Goal: Transaction & Acquisition: Purchase product/service

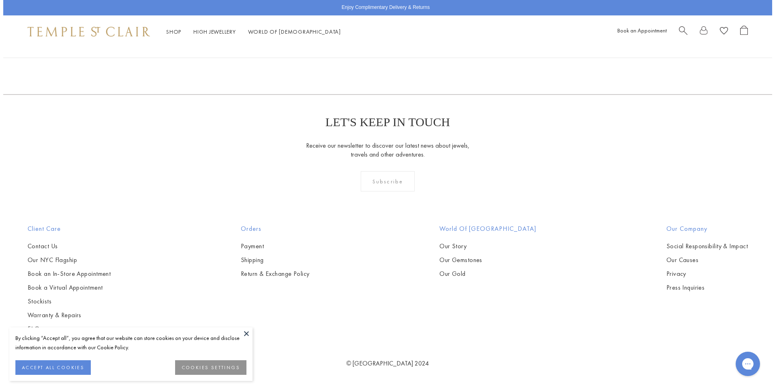
scroll to position [1265, 0]
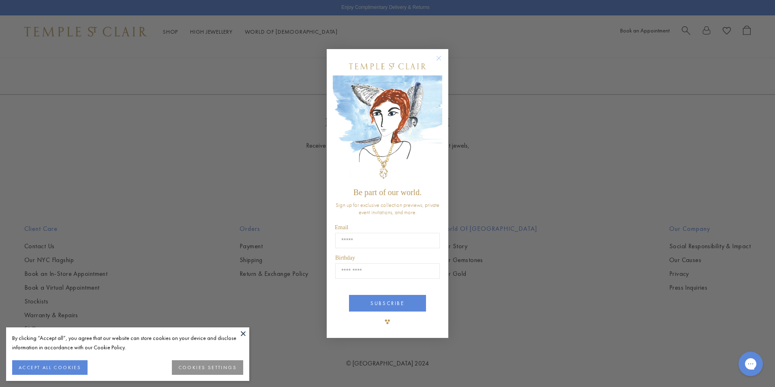
drag, startPoint x: 435, startPoint y: 55, endPoint x: 338, endPoint y: 65, distance: 97.4
click at [435, 55] on circle "Close dialog" at bounding box center [439, 58] width 10 height 10
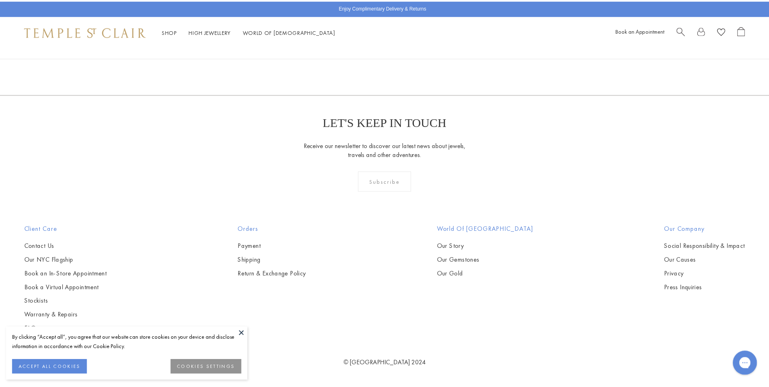
scroll to position [1256, 0]
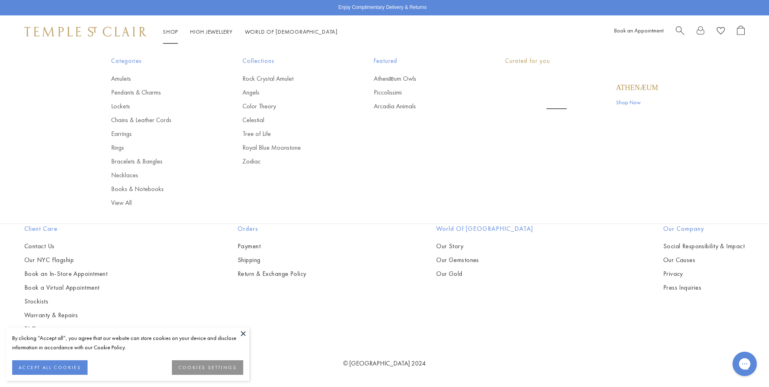
click at [172, 33] on link "Shop Shop" at bounding box center [170, 31] width 15 height 7
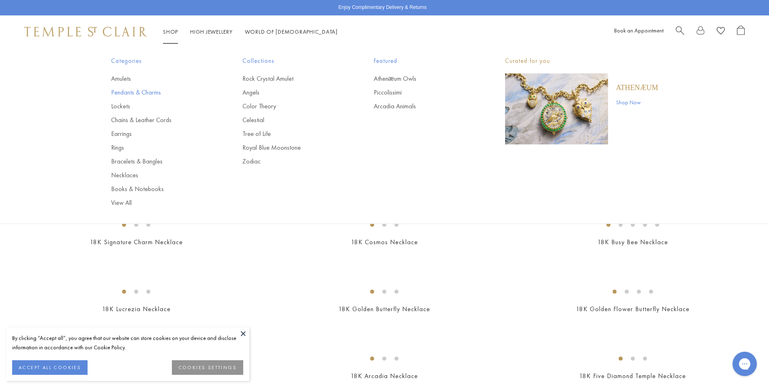
click at [124, 94] on link "Pendants & Charms" at bounding box center [160, 92] width 99 height 9
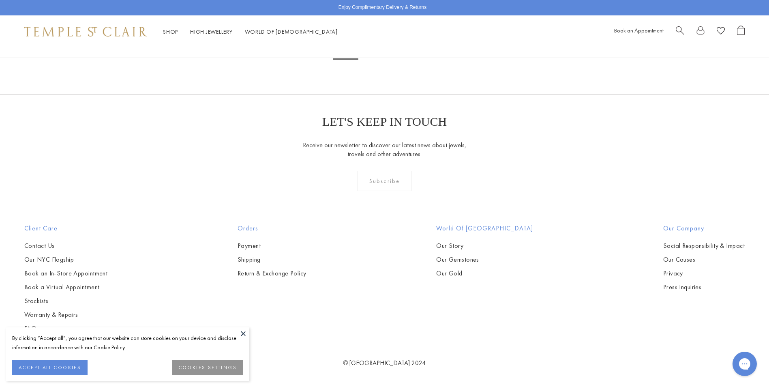
scroll to position [6242, 0]
click at [377, 61] on link "2" at bounding box center [371, 50] width 26 height 22
